Goal: Transaction & Acquisition: Book appointment/travel/reservation

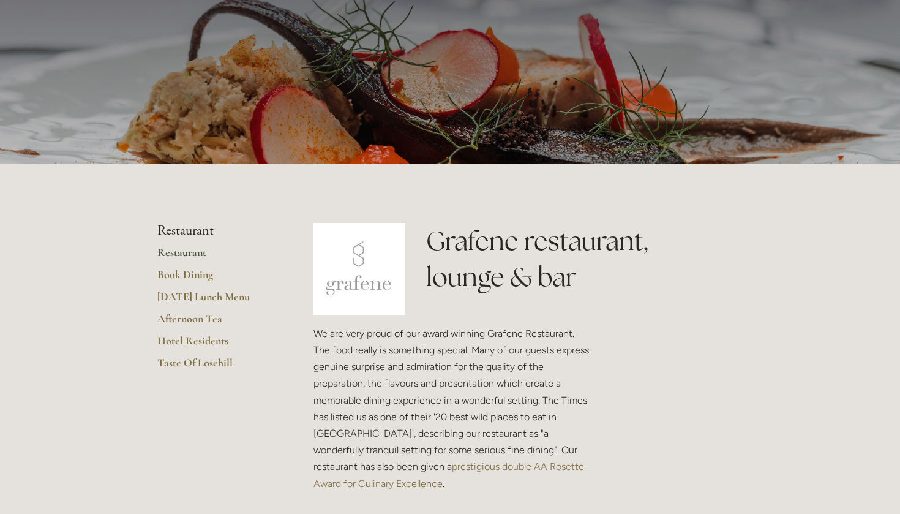
scroll to position [94, 0]
click at [191, 251] on link "Restaurant" at bounding box center [215, 256] width 117 height 22
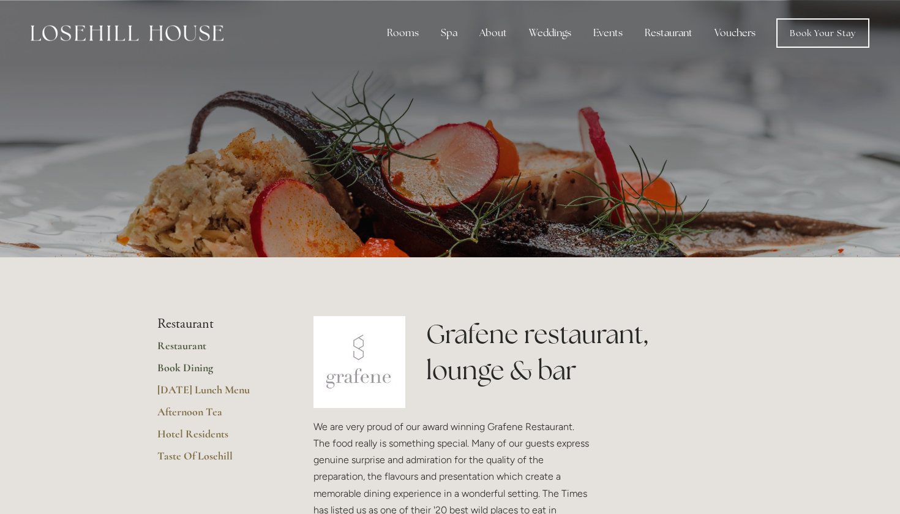
click at [200, 366] on link "Book Dining" at bounding box center [215, 372] width 117 height 22
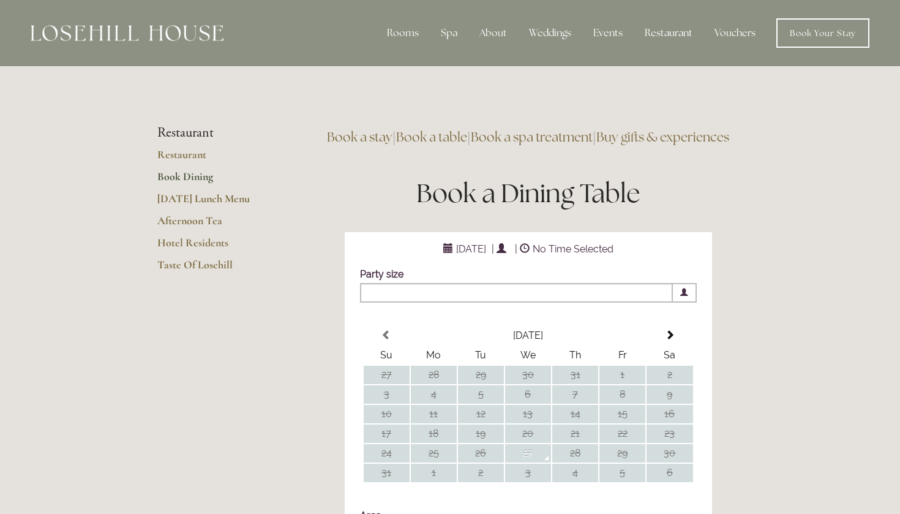
scroll to position [196, 0]
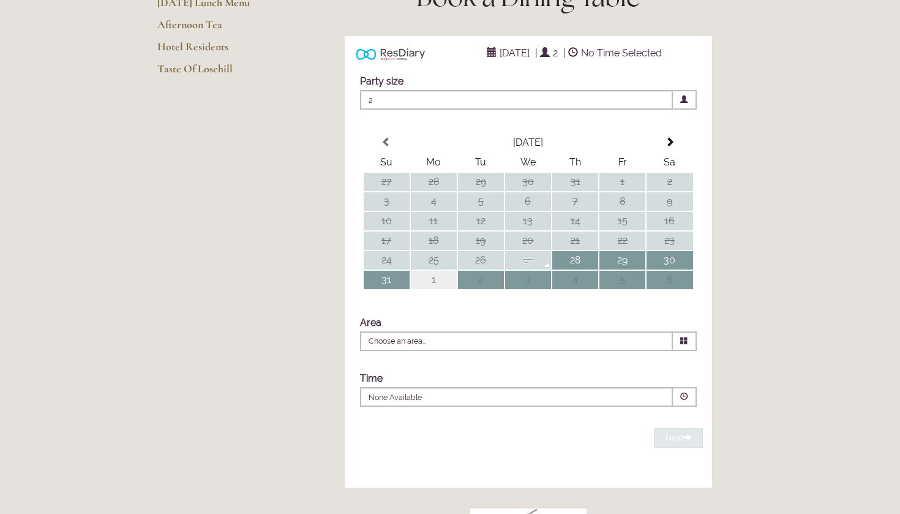
click at [444, 289] on td "1" at bounding box center [434, 280] width 46 height 18
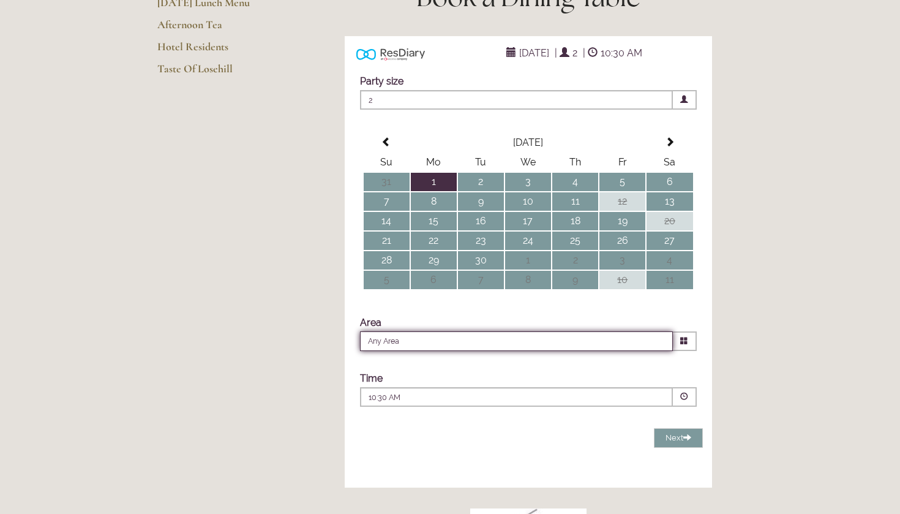
click at [404, 351] on input "Any Area" at bounding box center [516, 341] width 313 height 20
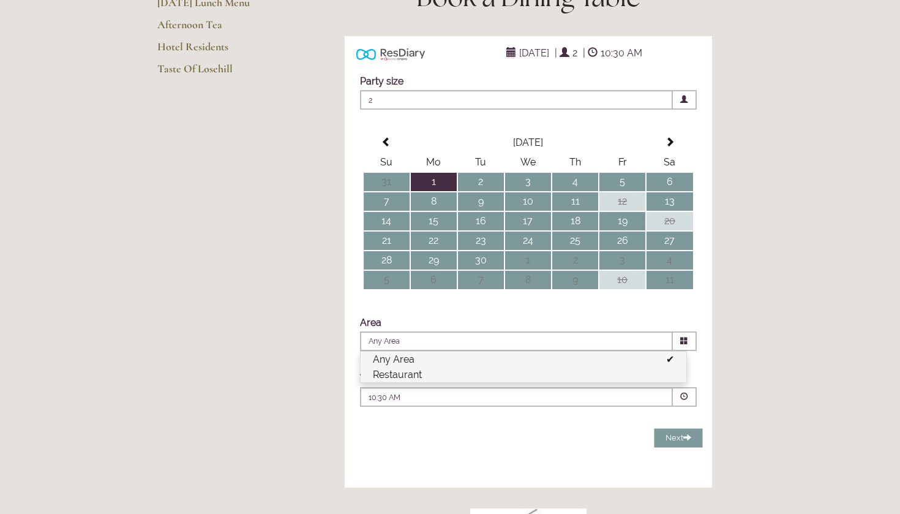
click at [413, 382] on li "Restaurant" at bounding box center [524, 374] width 326 height 15
type input "Restaurant"
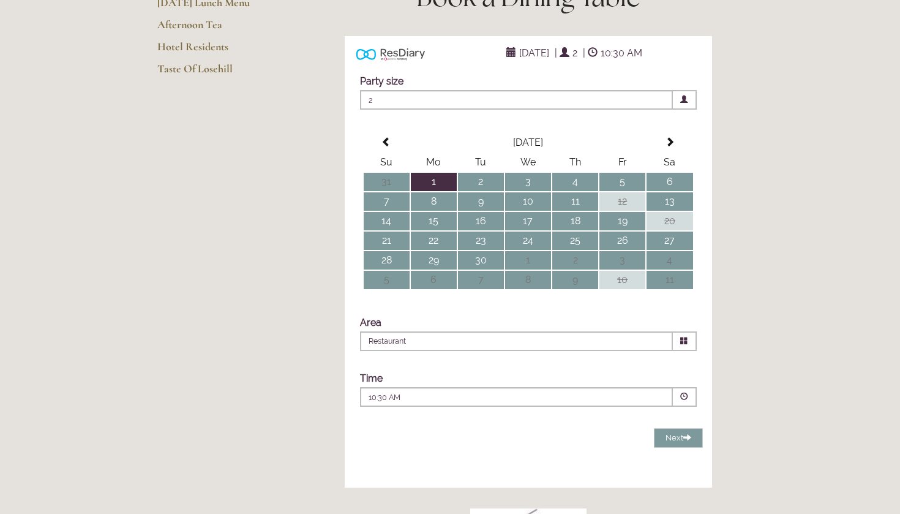
scroll to position [290, 0]
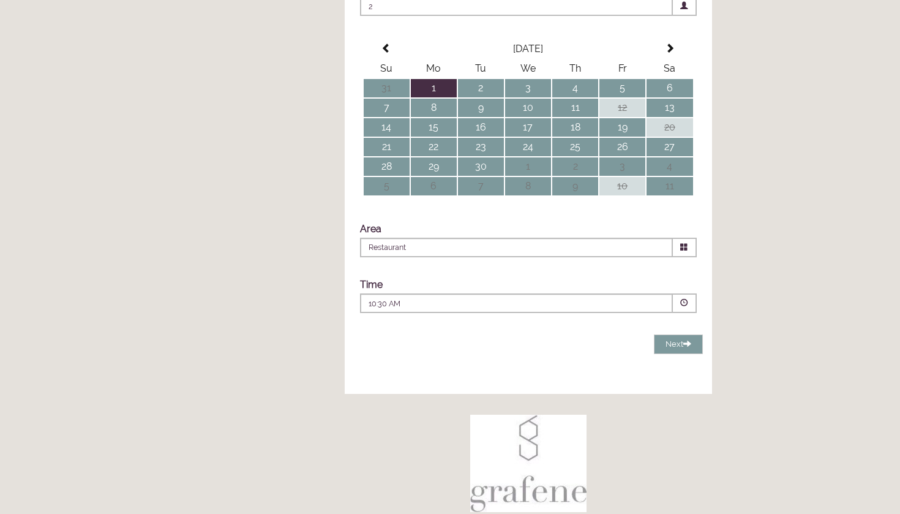
click at [458, 309] on p "10:30 AM" at bounding box center [480, 303] width 222 height 11
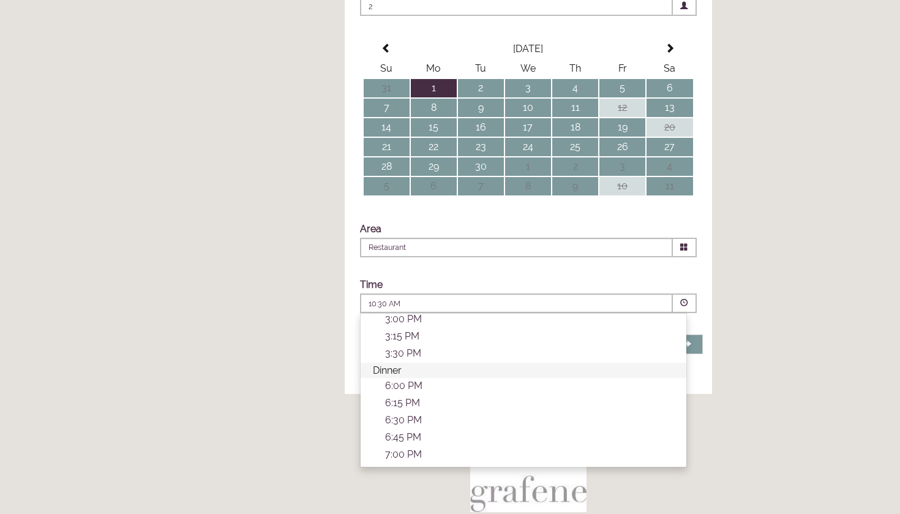
scroll to position [366, 0]
click at [414, 402] on p "6:30 PM" at bounding box center [529, 396] width 289 height 12
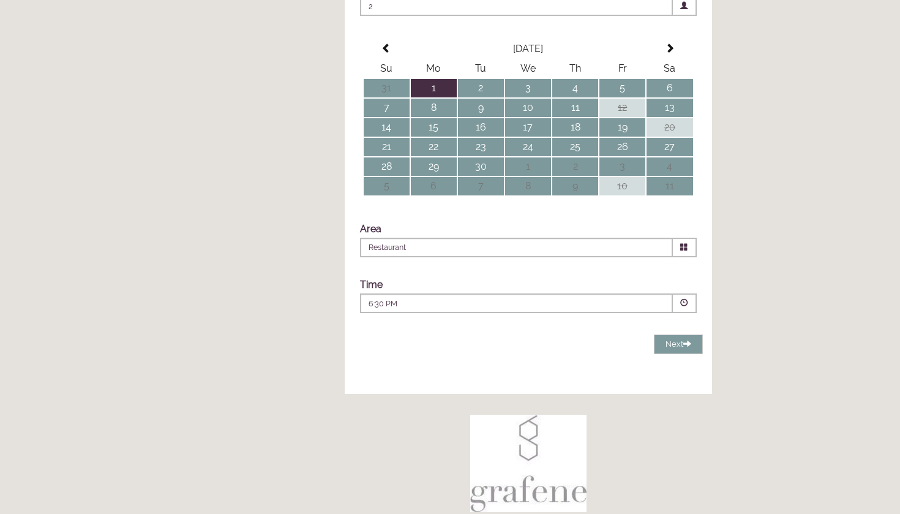
click at [295, 352] on main "Restaurant Restaurant Book Dining Sunday Lunch Menu Afternoon Tea Hotel Residen…" at bounding box center [450, 244] width 625 height 936
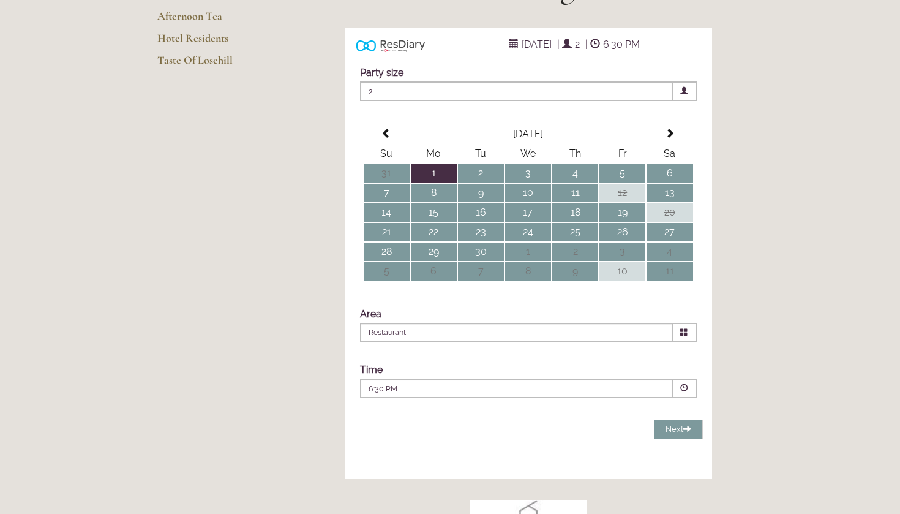
scroll to position [204, 0]
click at [679, 399] on span at bounding box center [685, 389] width 24 height 20
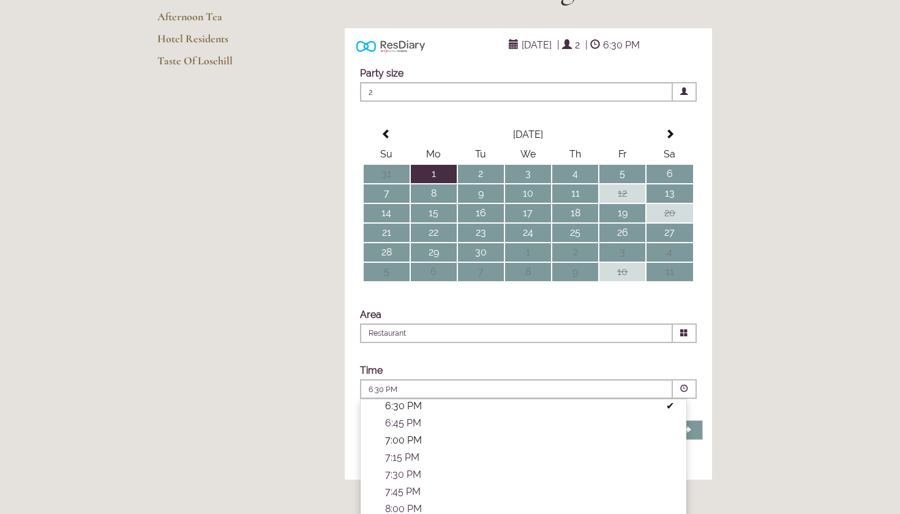
scroll to position [442, 0]
click at [534, 446] on p "7:00 PM" at bounding box center [529, 440] width 289 height 12
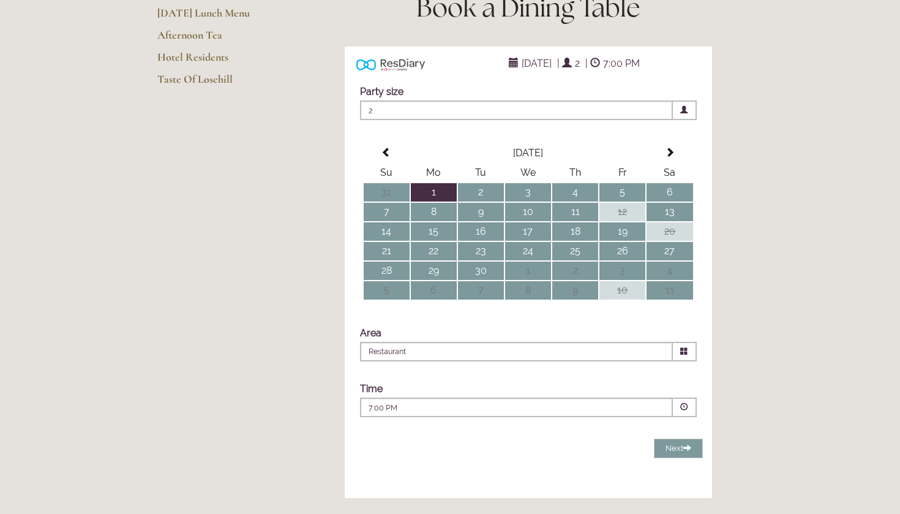
scroll to position [236, 0]
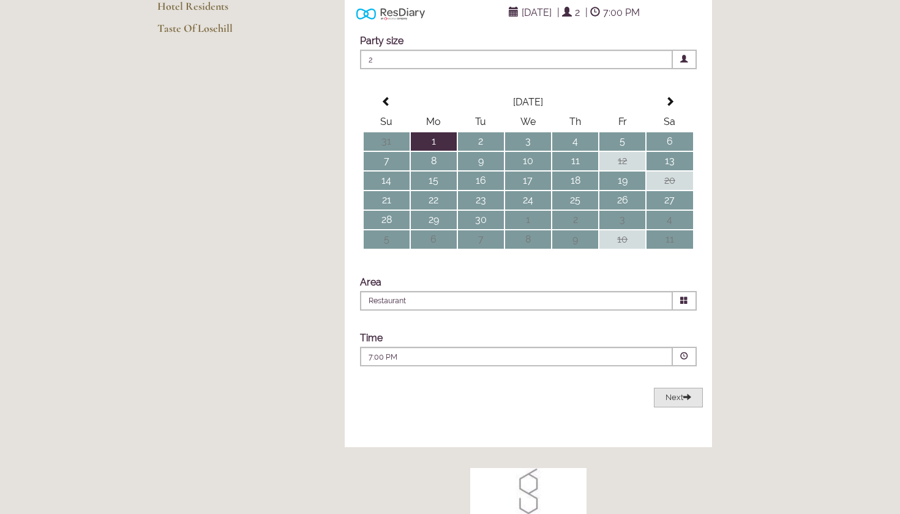
click at [687, 401] on span at bounding box center [688, 397] width 8 height 8
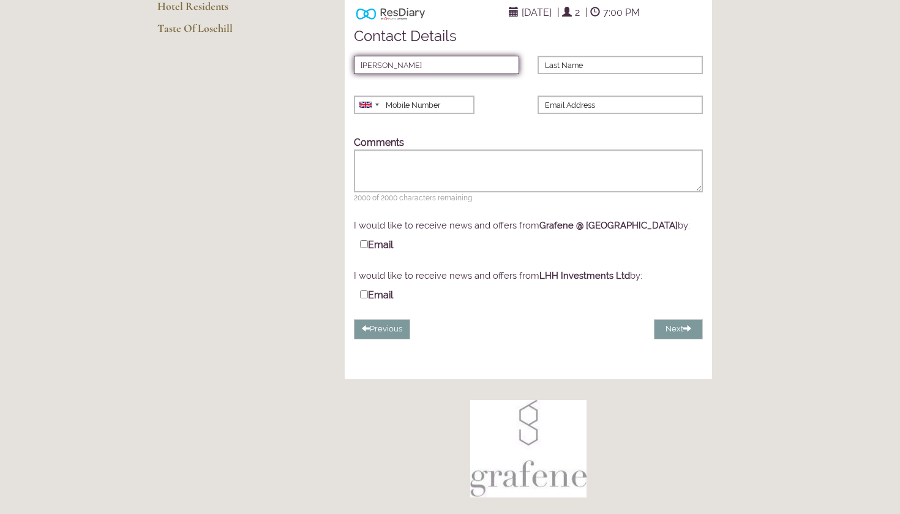
type input "Jakub"
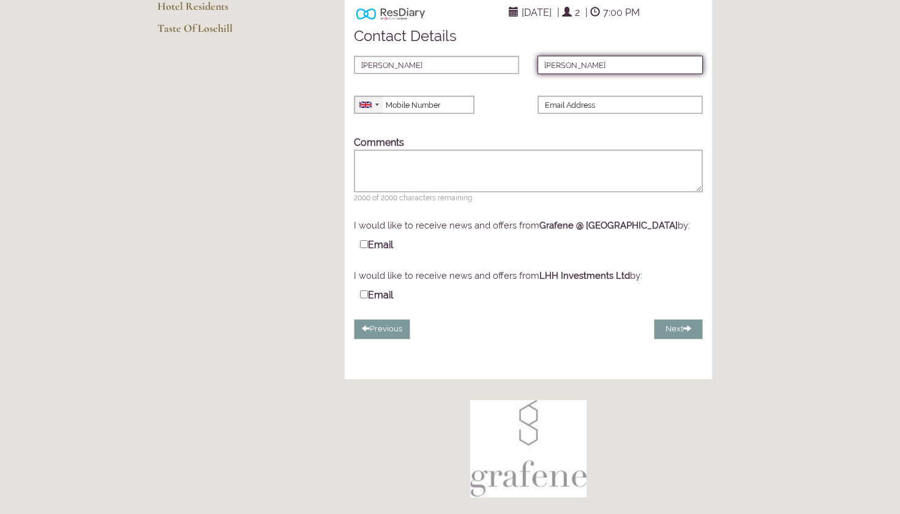
type input "Kurkiewicz"
click at [366, 113] on div at bounding box center [369, 104] width 28 height 17
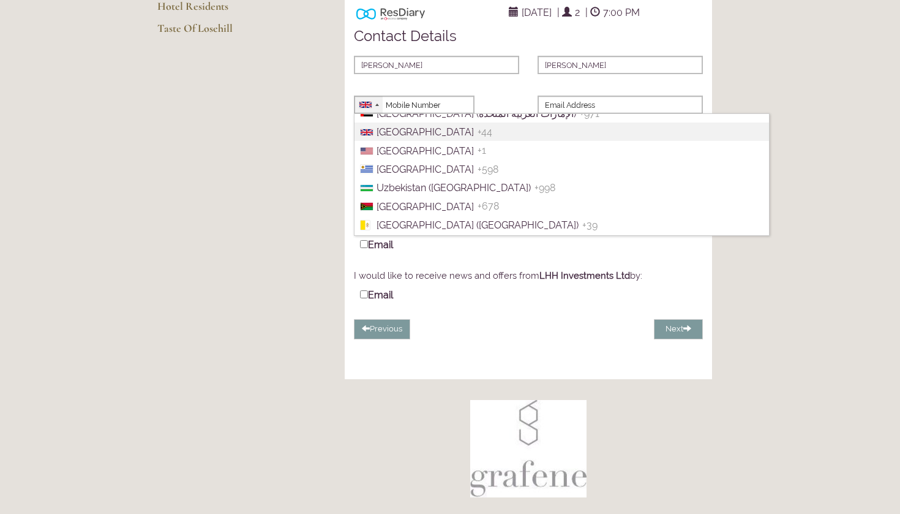
scroll to position [1041, 0]
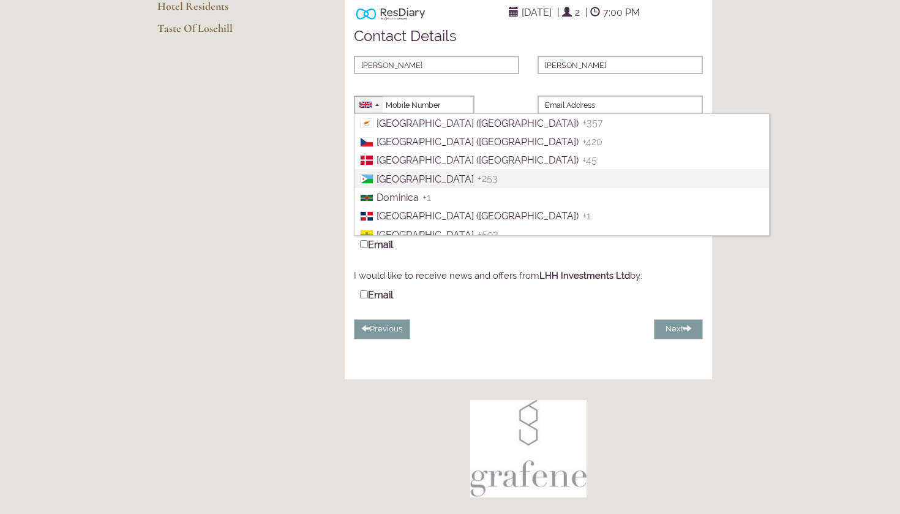
click at [413, 169] on li "Denmark (Danmark) +45" at bounding box center [562, 160] width 415 height 18
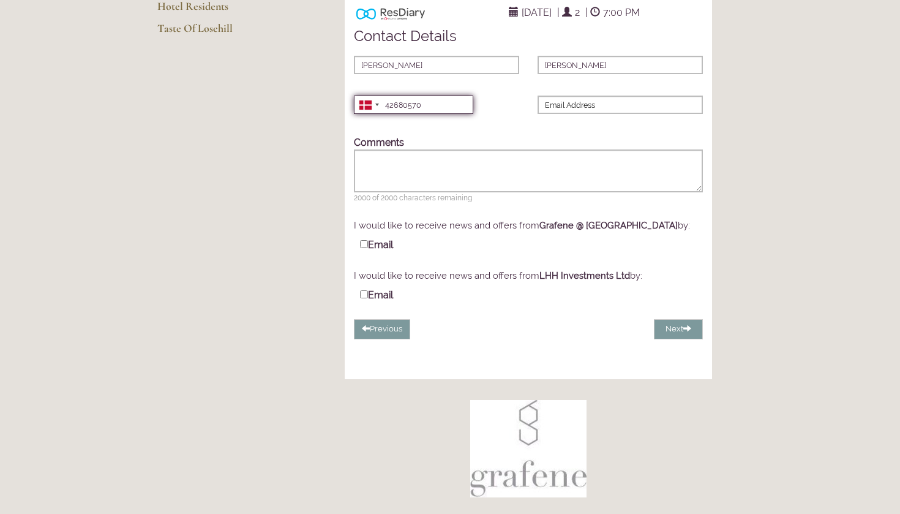
type input "42680570"
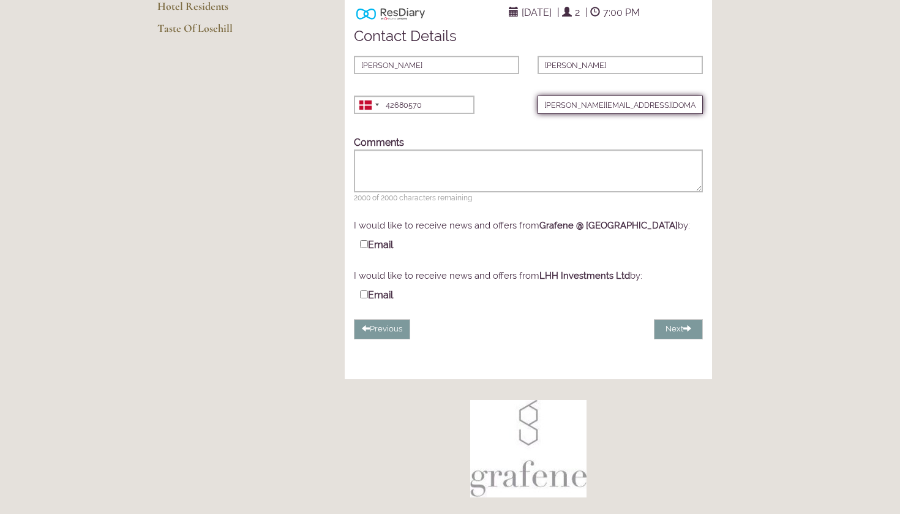
type input "jakub.m.kurkiewicz@gmail.com"
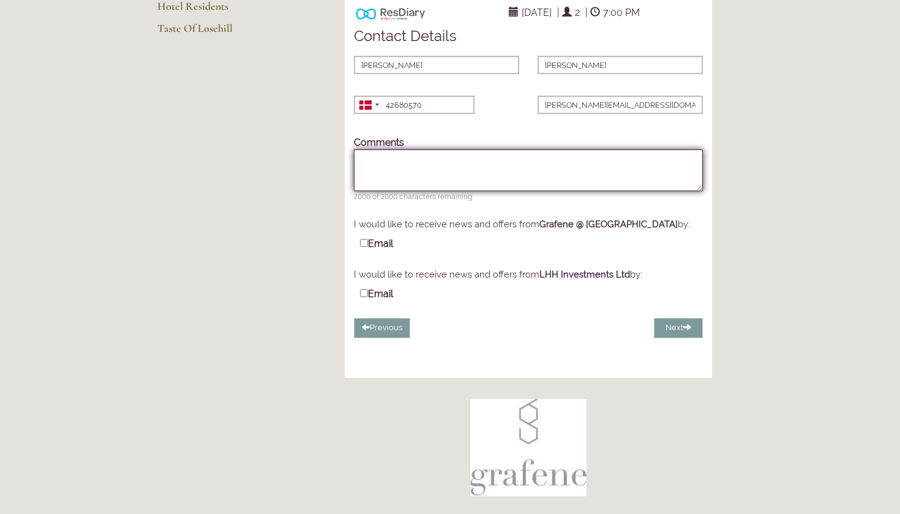
click at [415, 191] on textarea "Comments" at bounding box center [528, 170] width 349 height 42
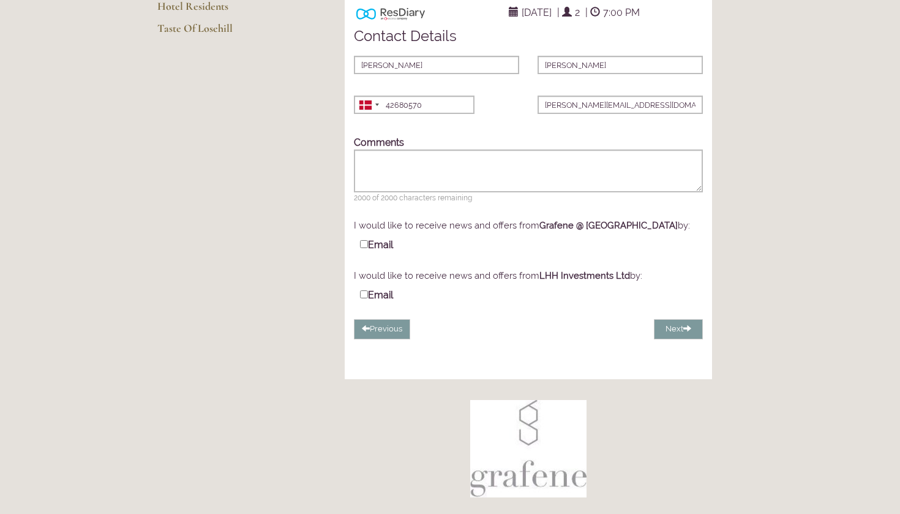
click at [364, 248] on input "Email" at bounding box center [364, 244] width 8 height 8
checkbox input "false"
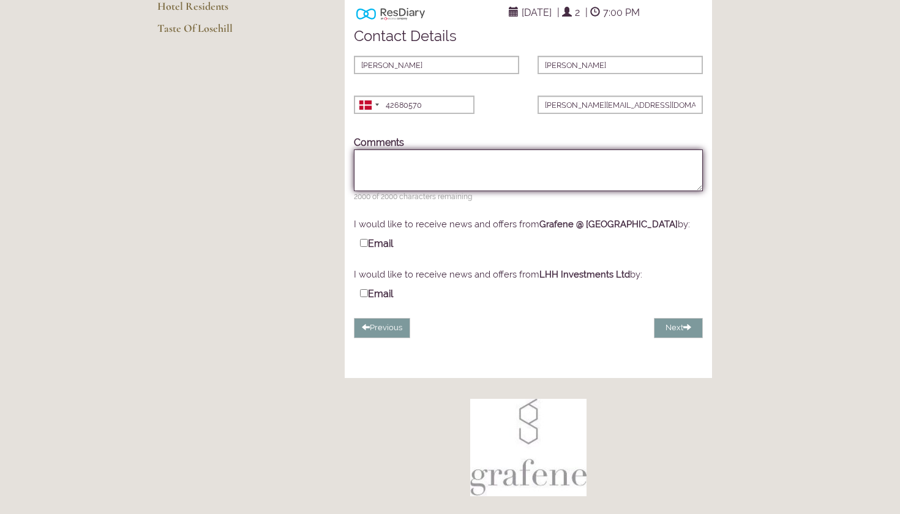
click at [481, 191] on textarea "Comments" at bounding box center [528, 170] width 349 height 42
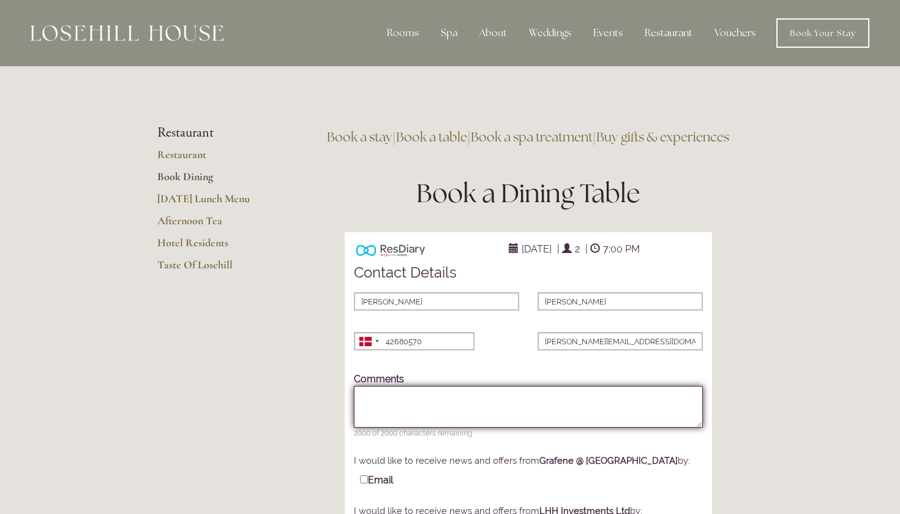
scroll to position [0, 0]
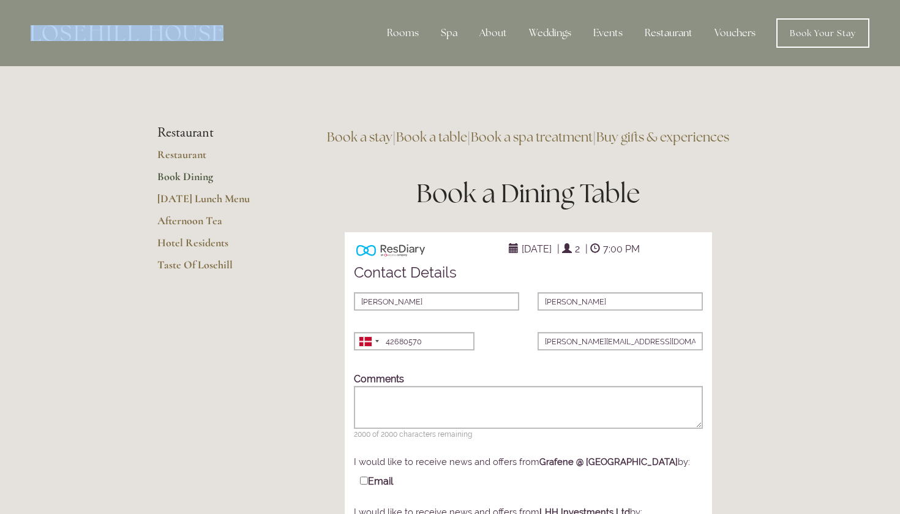
drag, startPoint x: 262, startPoint y: 32, endPoint x: 37, endPoint y: 32, distance: 224.8
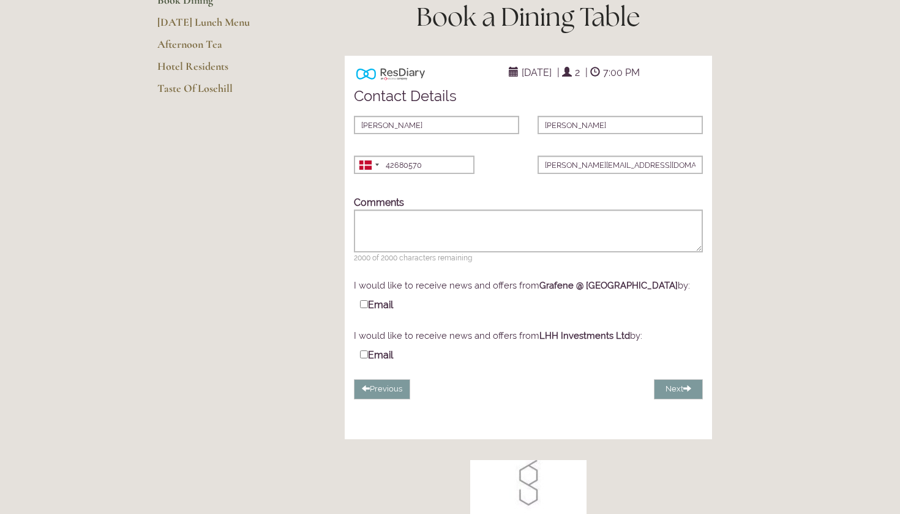
scroll to position [197, 0]
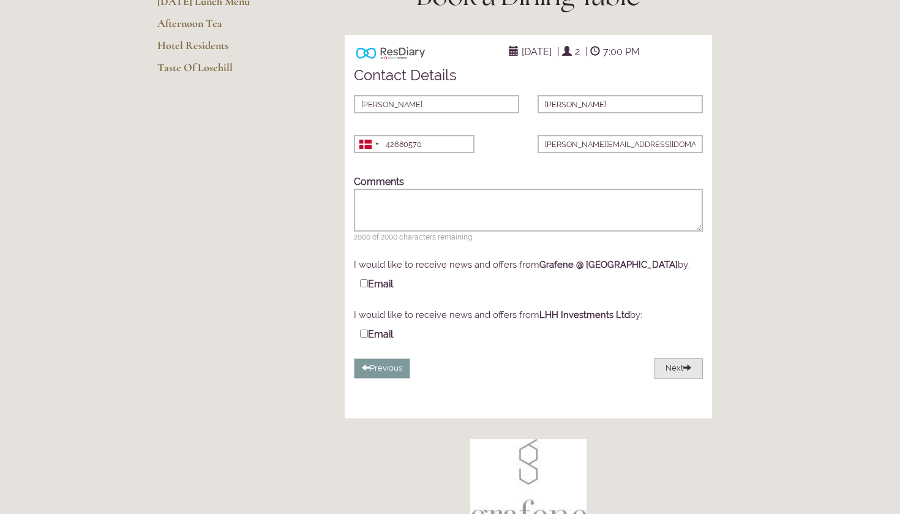
click at [690, 371] on span at bounding box center [688, 367] width 8 height 8
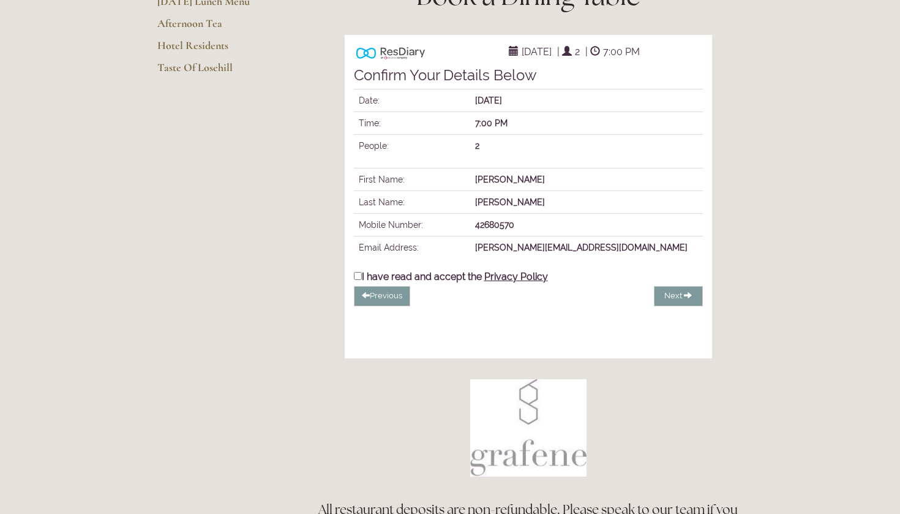
click at [361, 282] on label "I have read and accept the Privacy Policy" at bounding box center [451, 275] width 194 height 13
click at [361, 280] on input "I have read and accept the Privacy Policy" at bounding box center [358, 276] width 8 height 8
checkbox input "true"
click at [645, 300] on span "Complete Booking" at bounding box center [650, 295] width 70 height 9
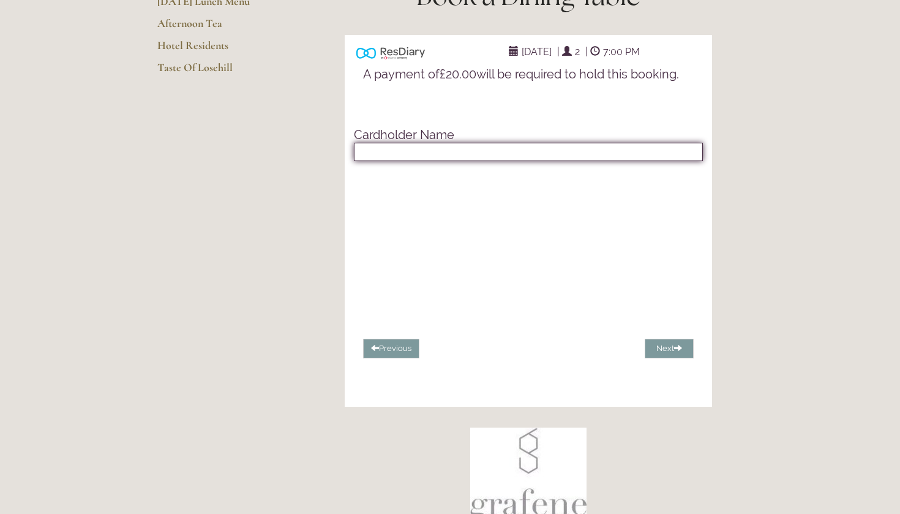
click at [516, 161] on input "text" at bounding box center [528, 152] width 349 height 18
type input "Jakub Michal Kurkiewicz"
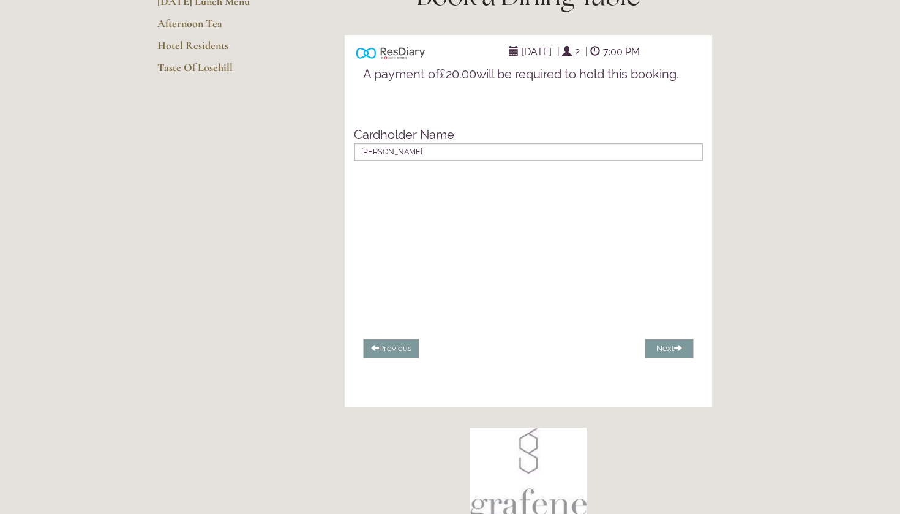
click at [509, 81] on h5 "A payment of £20.00 will be required to hold this booking." at bounding box center [528, 73] width 331 height 13
copy div "A payment of £20.00 will be required to hold this booking. Card details are req…"
click at [667, 359] on button "Next" at bounding box center [669, 349] width 49 height 20
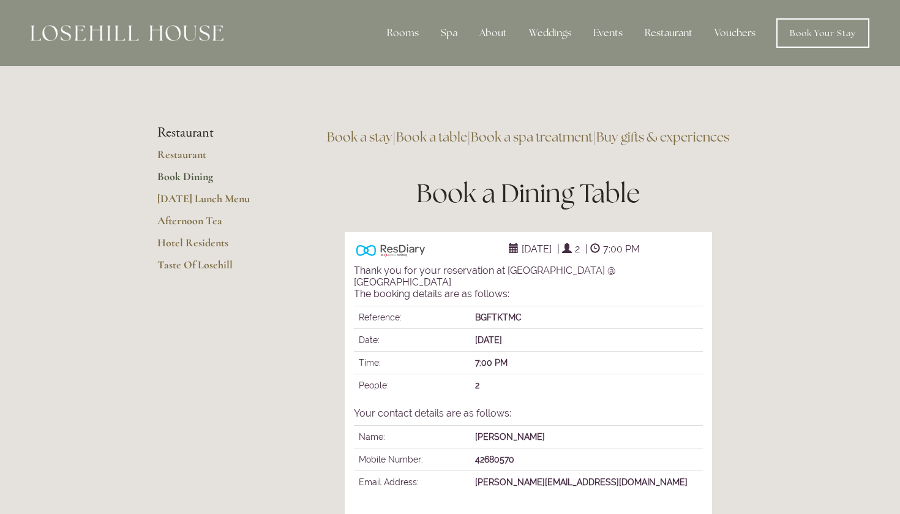
scroll to position [0, 0]
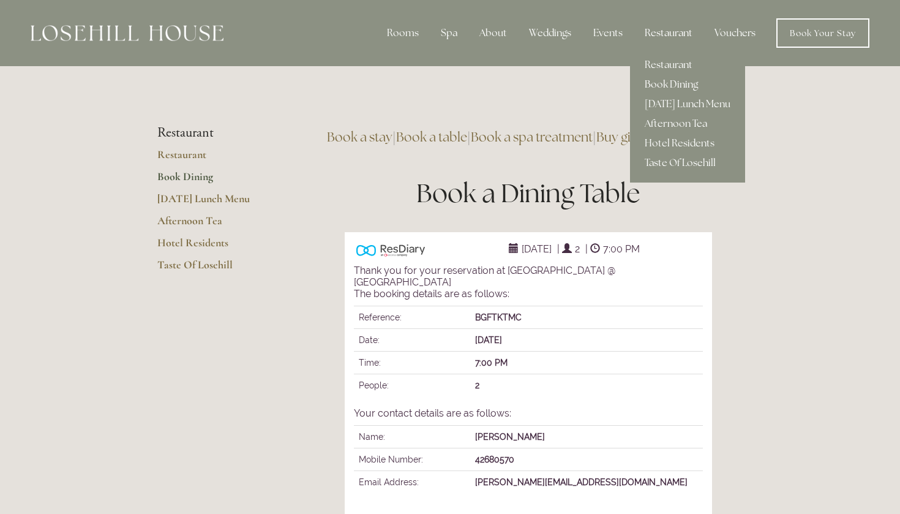
click at [658, 33] on div "Restaurant" at bounding box center [668, 33] width 67 height 24
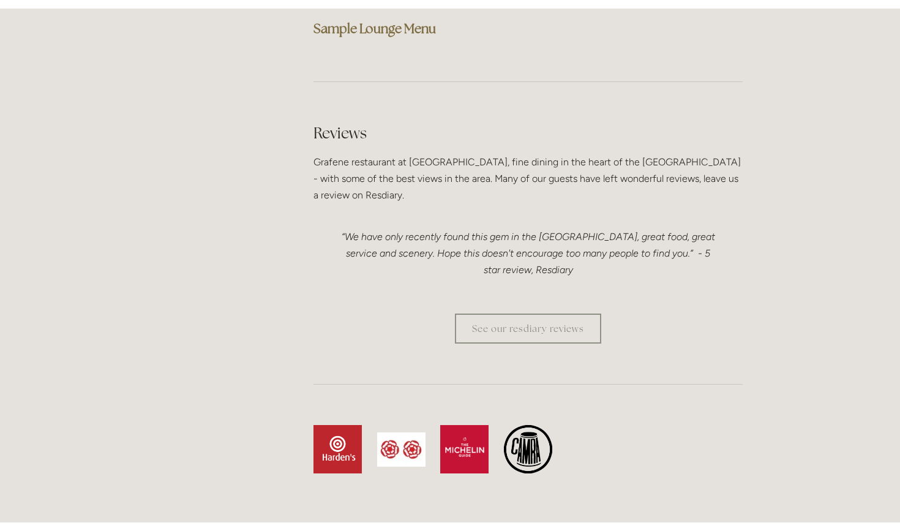
scroll to position [3102, 0]
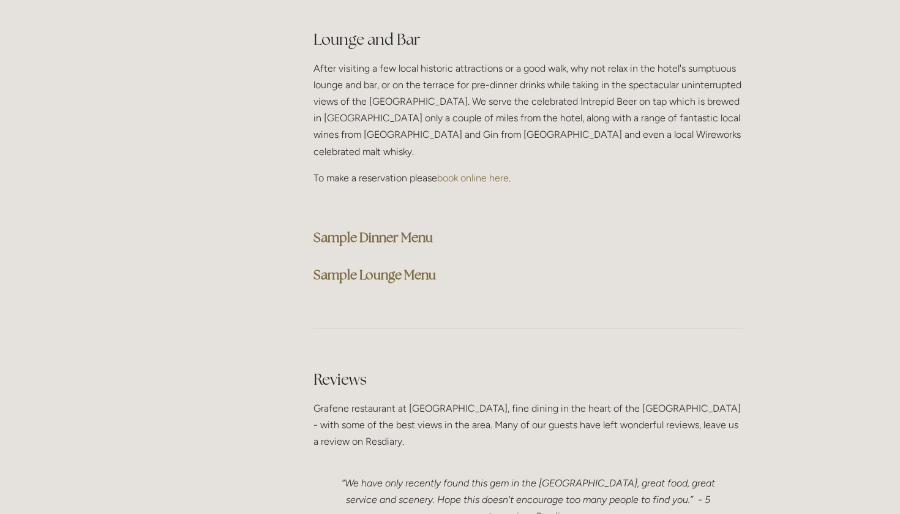
click at [423, 229] on strong "Sample Dinner Menu" at bounding box center [373, 237] width 119 height 17
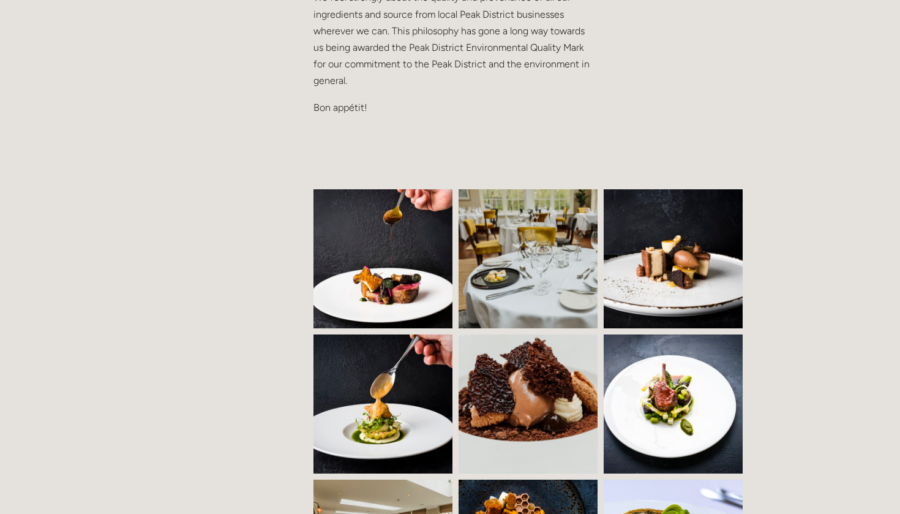
scroll to position [1366, 0]
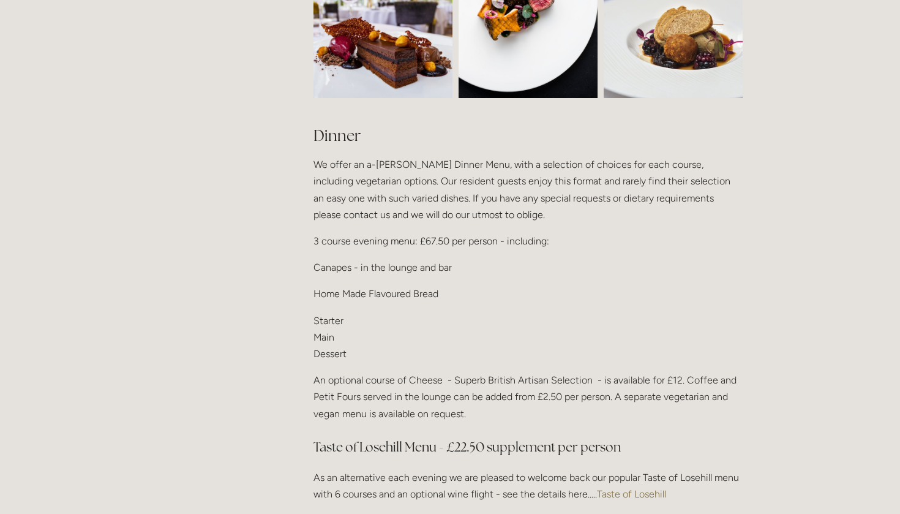
click at [330, 263] on p "Canapes - in the lounge and bar" at bounding box center [528, 267] width 429 height 17
copy p "Canapes"
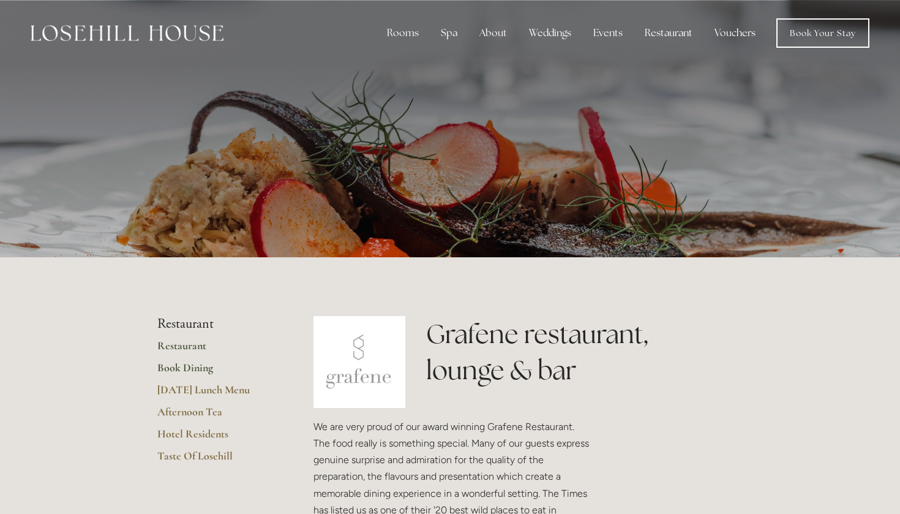
click at [203, 370] on link "Book Dining" at bounding box center [215, 372] width 117 height 22
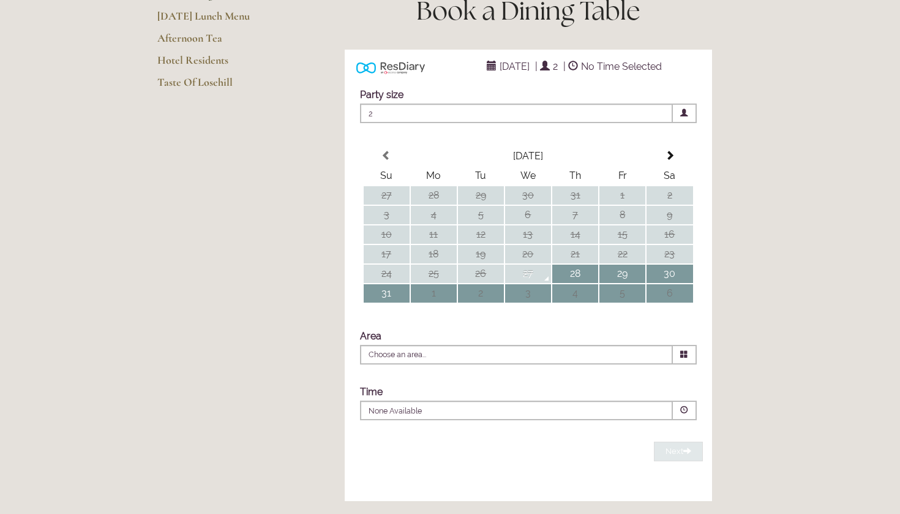
scroll to position [181, 0]
click at [444, 304] on td "1" at bounding box center [434, 294] width 46 height 18
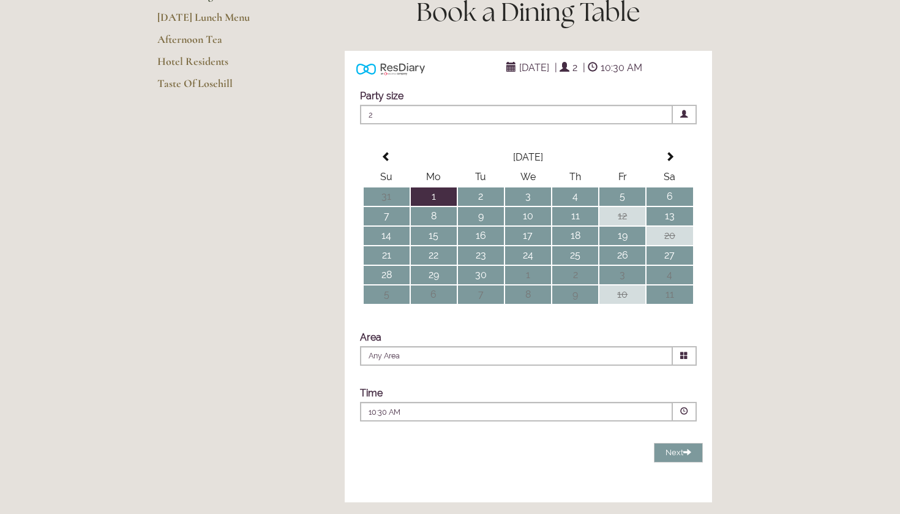
click at [450, 418] on p "10:30 AM" at bounding box center [480, 412] width 222 height 11
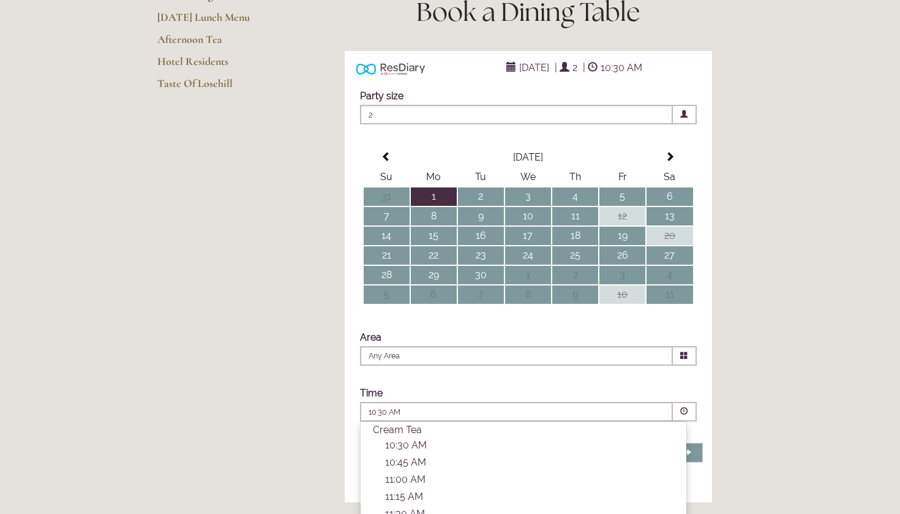
click at [446, 372] on div "Area Any Area Any Area Restaurant" at bounding box center [528, 348] width 349 height 47
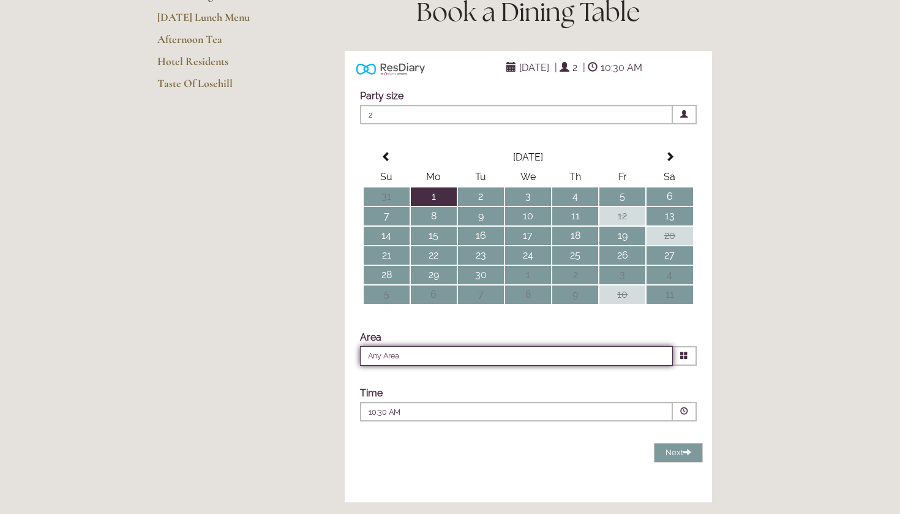
click at [446, 366] on input "Any Area" at bounding box center [516, 356] width 313 height 20
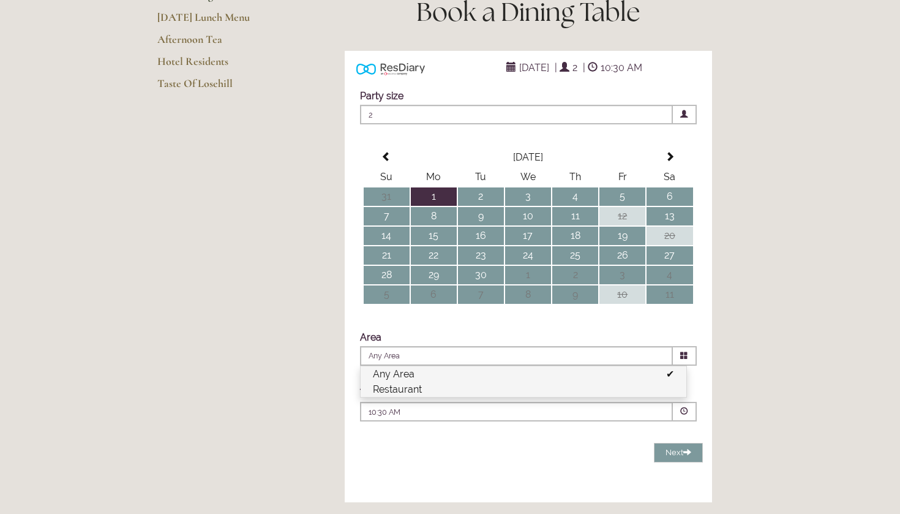
click at [442, 397] on li "Restaurant" at bounding box center [524, 389] width 326 height 15
type input "Restaurant"
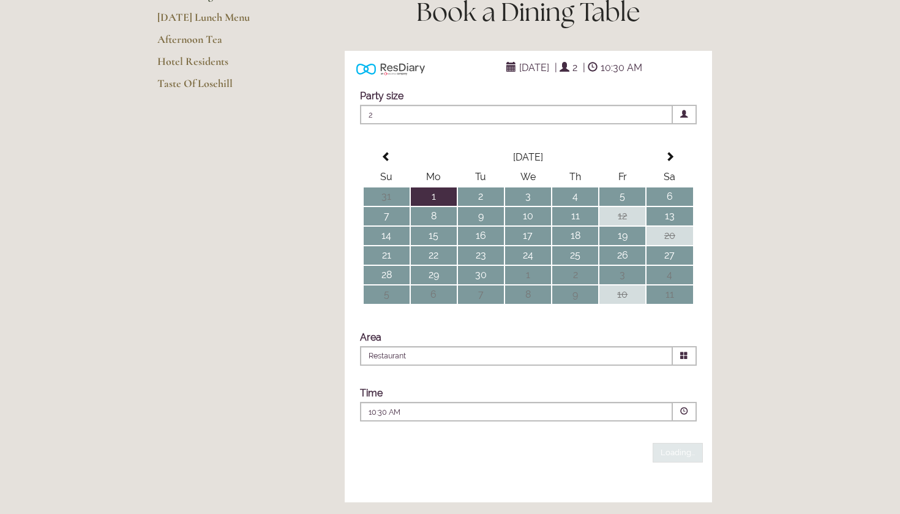
click at [442, 418] on p "10:30 AM" at bounding box center [480, 412] width 222 height 11
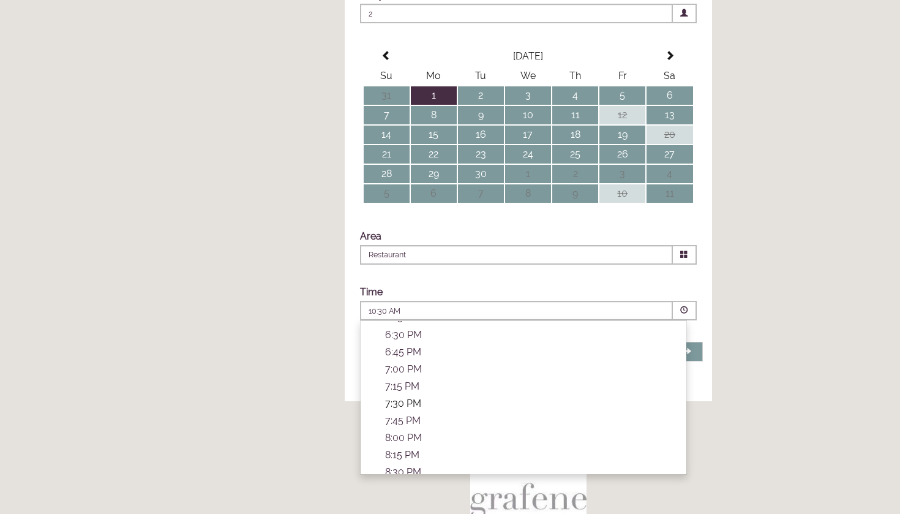
scroll to position [433, 0]
click at [316, 396] on div "ResDiary Widget [DATE] | 2 | 10:30 AM Choose a Venue" at bounding box center [528, 176] width 429 height 452
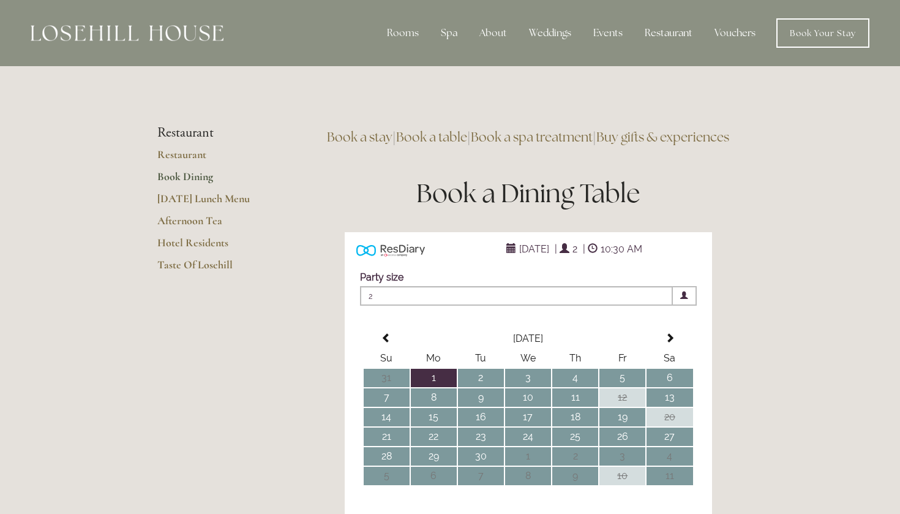
scroll to position [0, 0]
click at [200, 137] on li "Restaurant" at bounding box center [215, 133] width 117 height 16
click at [203, 243] on link "Hotel Residents" at bounding box center [215, 247] width 117 height 22
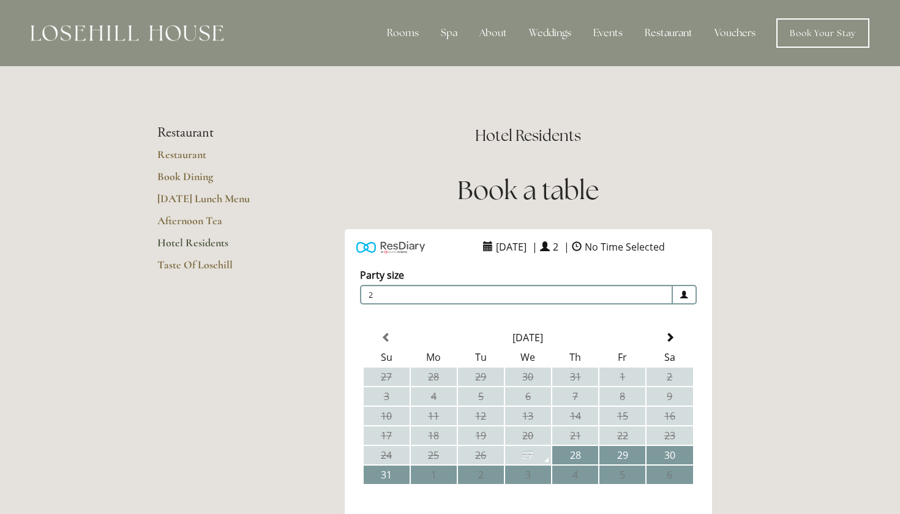
drag, startPoint x: 230, startPoint y: 24, endPoint x: 11, endPoint y: 29, distance: 219.3
click at [11, 29] on header "Rooms Rooms Your Stay Book a stay Offers Spa" at bounding box center [450, 33] width 900 height 66
copy header
